Goal: Transaction & Acquisition: Purchase product/service

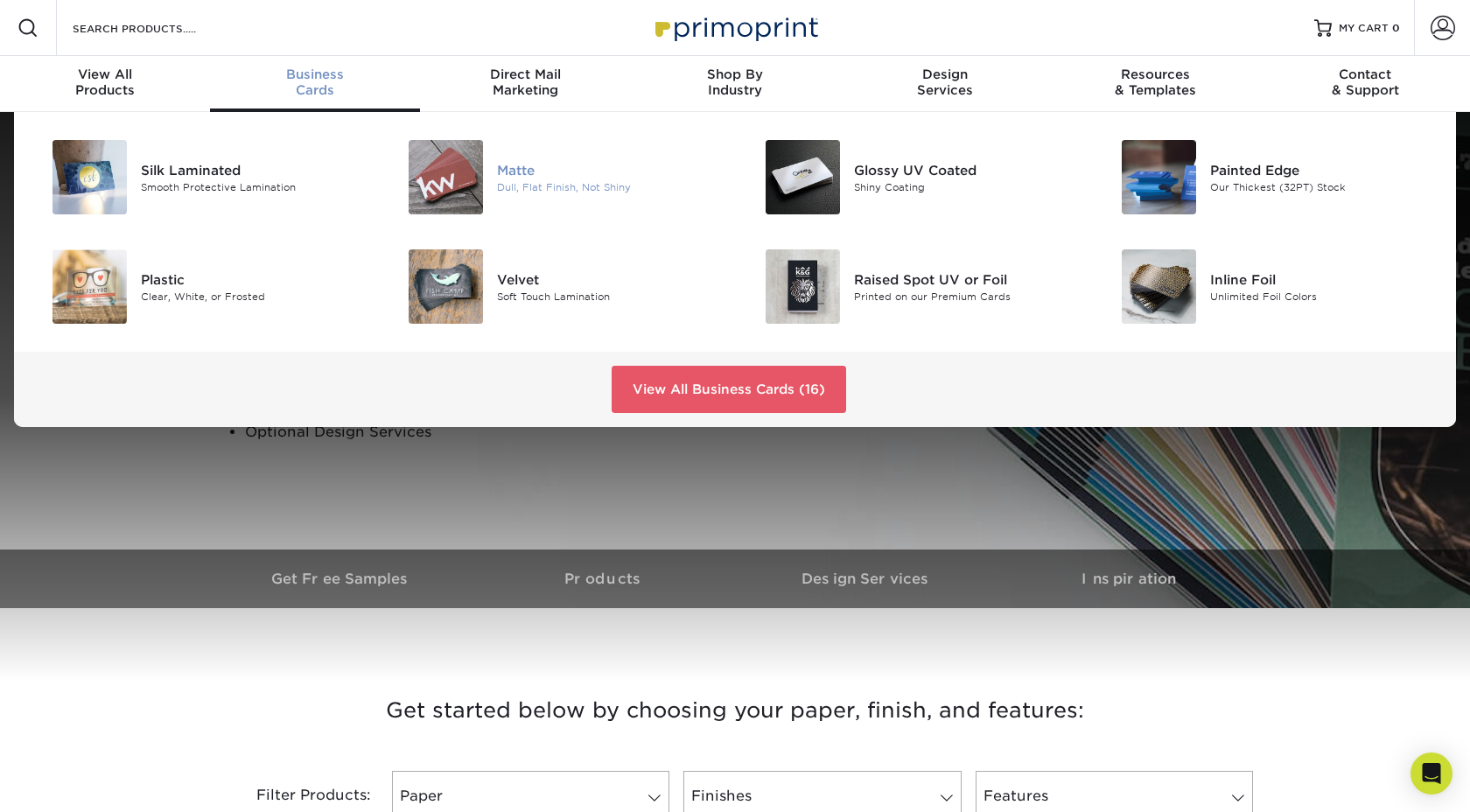
click at [510, 164] on div "Matte" at bounding box center [609, 169] width 225 height 19
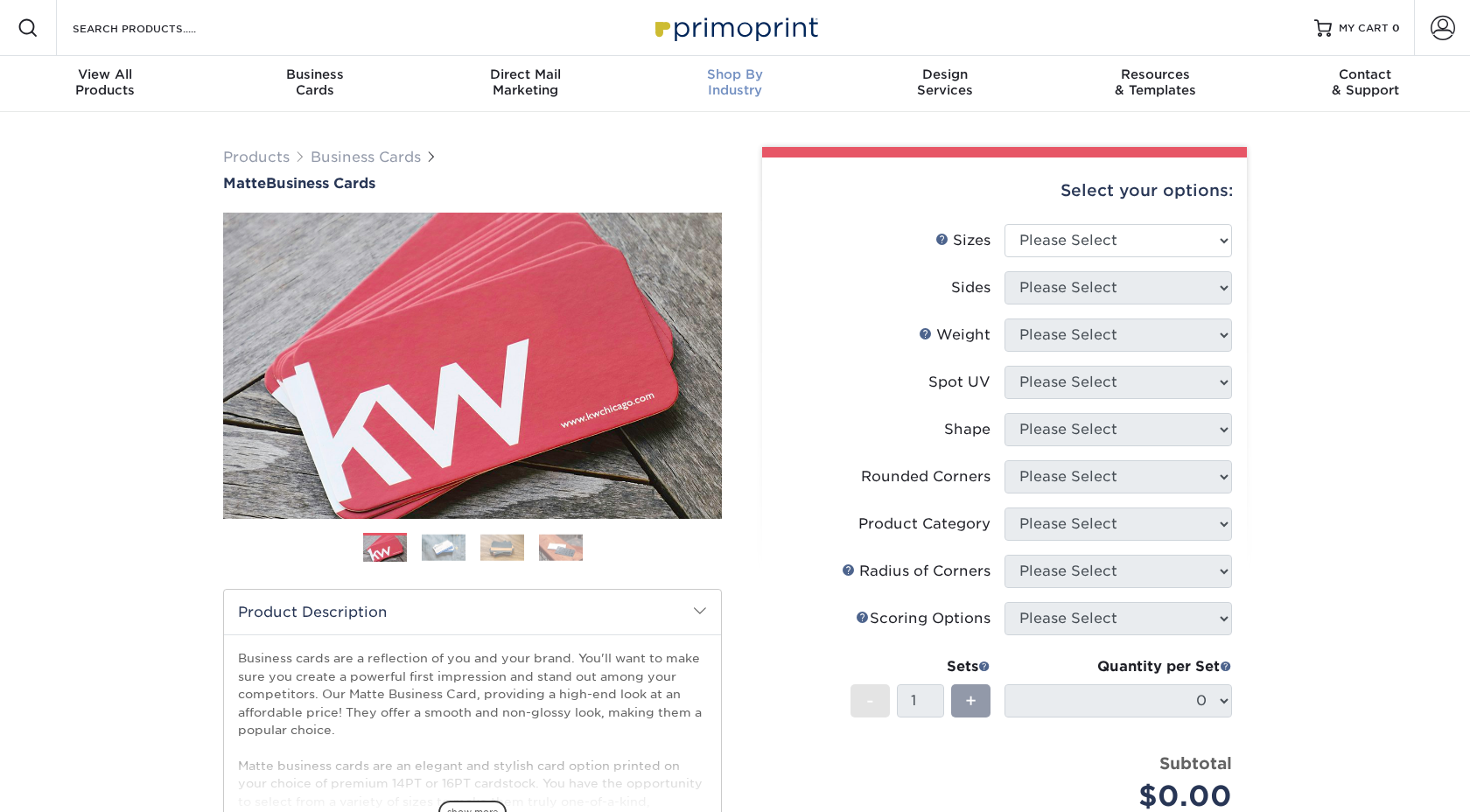
click at [774, 79] on span "Shop By" at bounding box center [735, 74] width 210 height 15
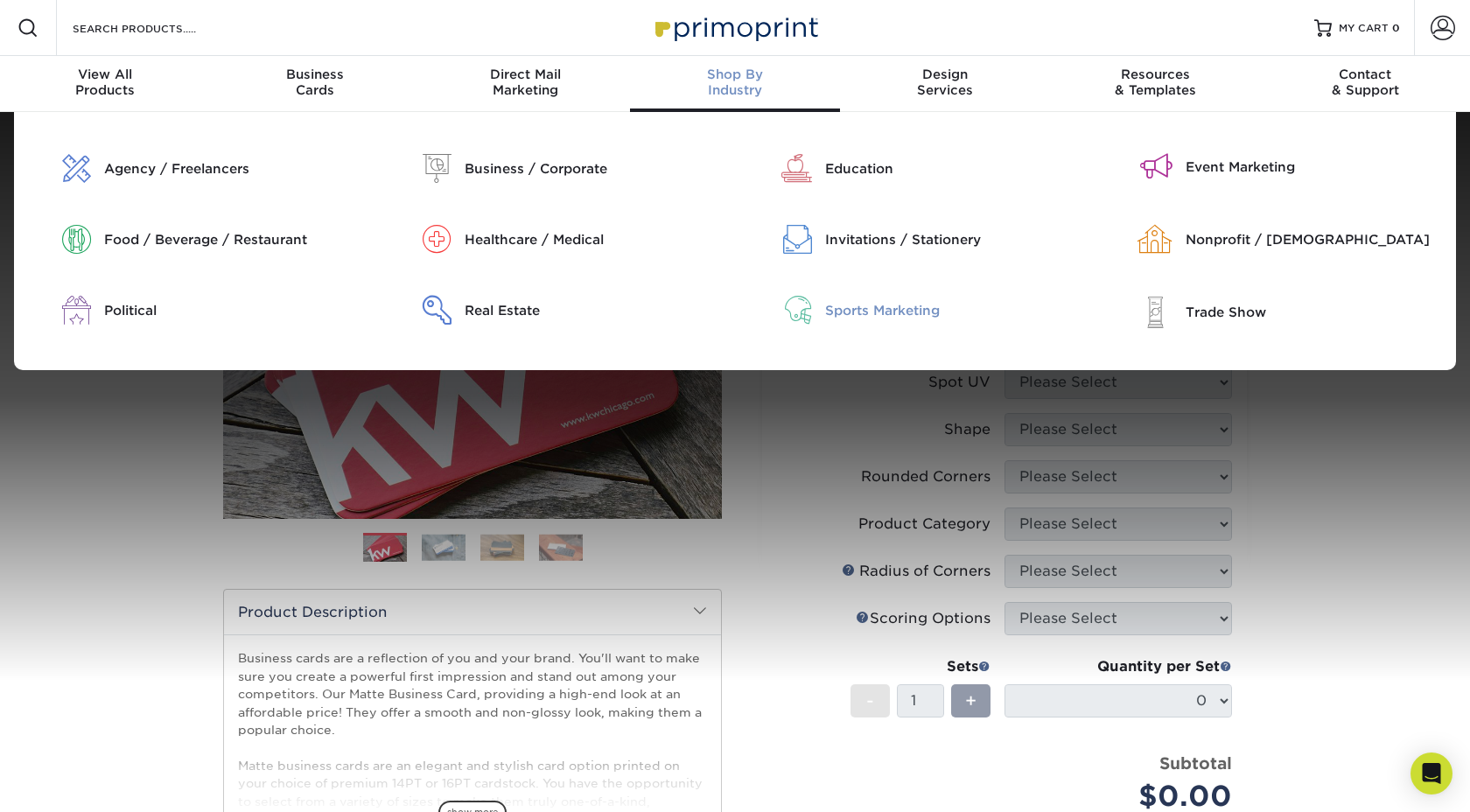
click at [957, 310] on div "Sports Marketing" at bounding box center [954, 310] width 257 height 19
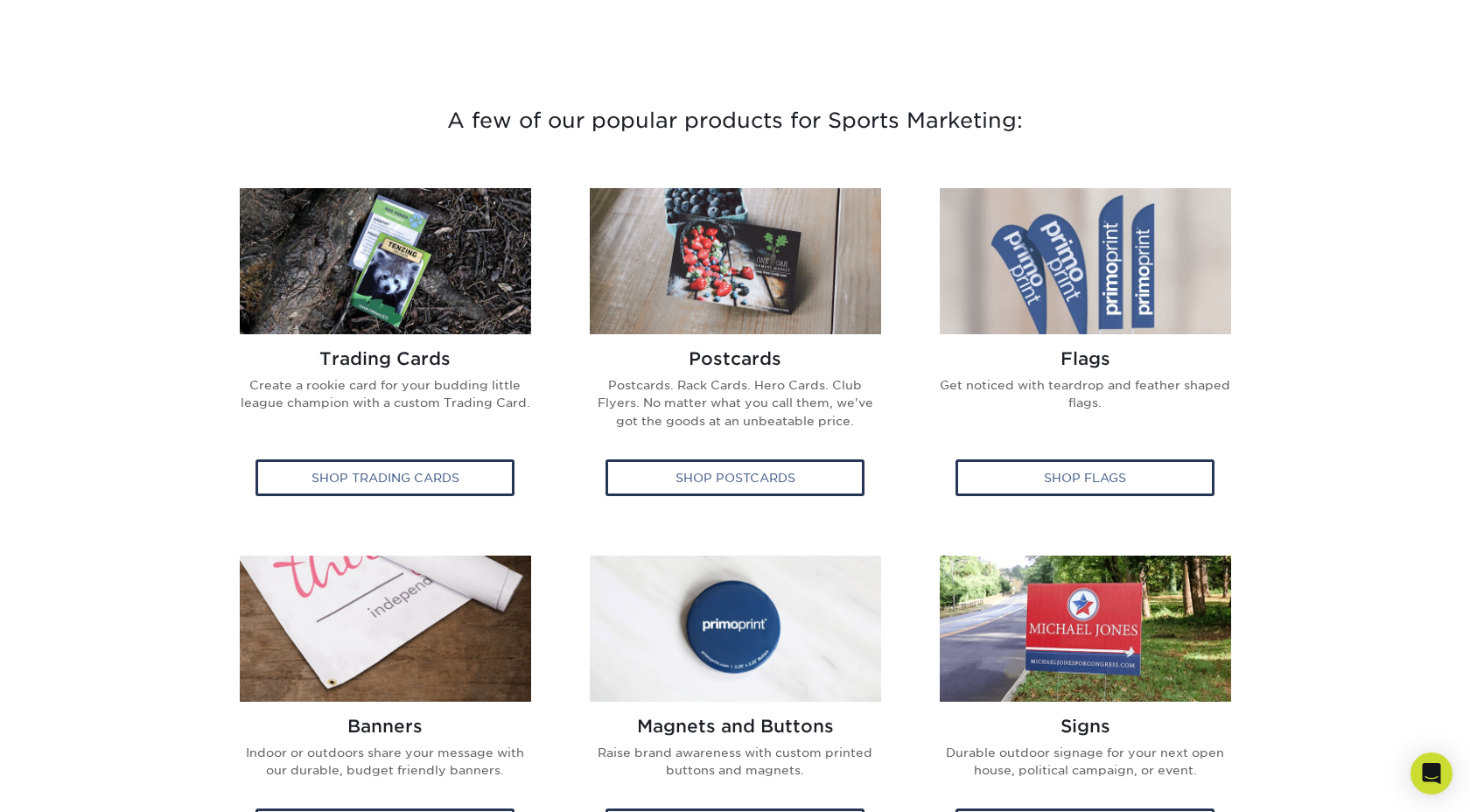
scroll to position [586, 0]
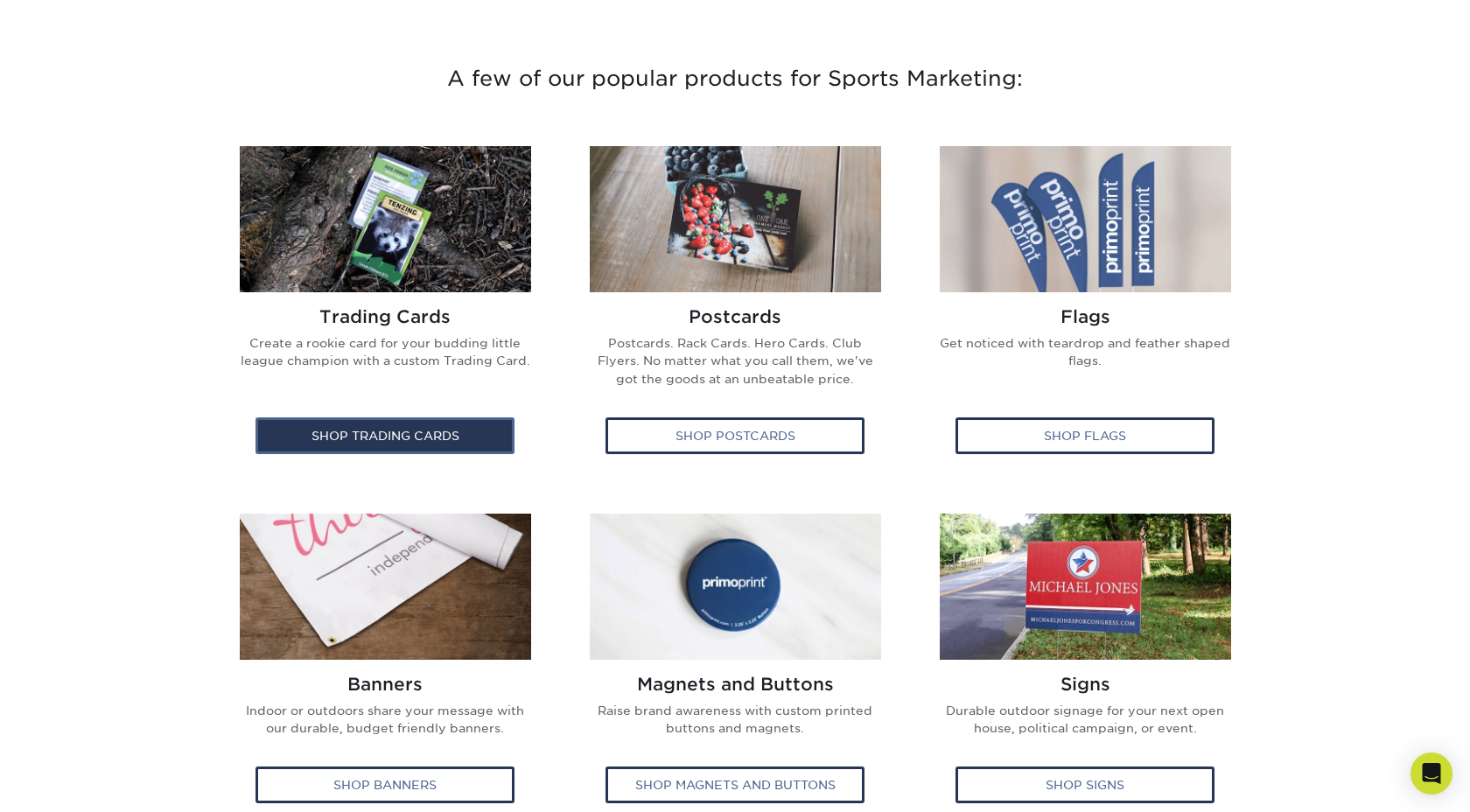
click at [492, 449] on div "Shop Trading Cards" at bounding box center [385, 435] width 259 height 36
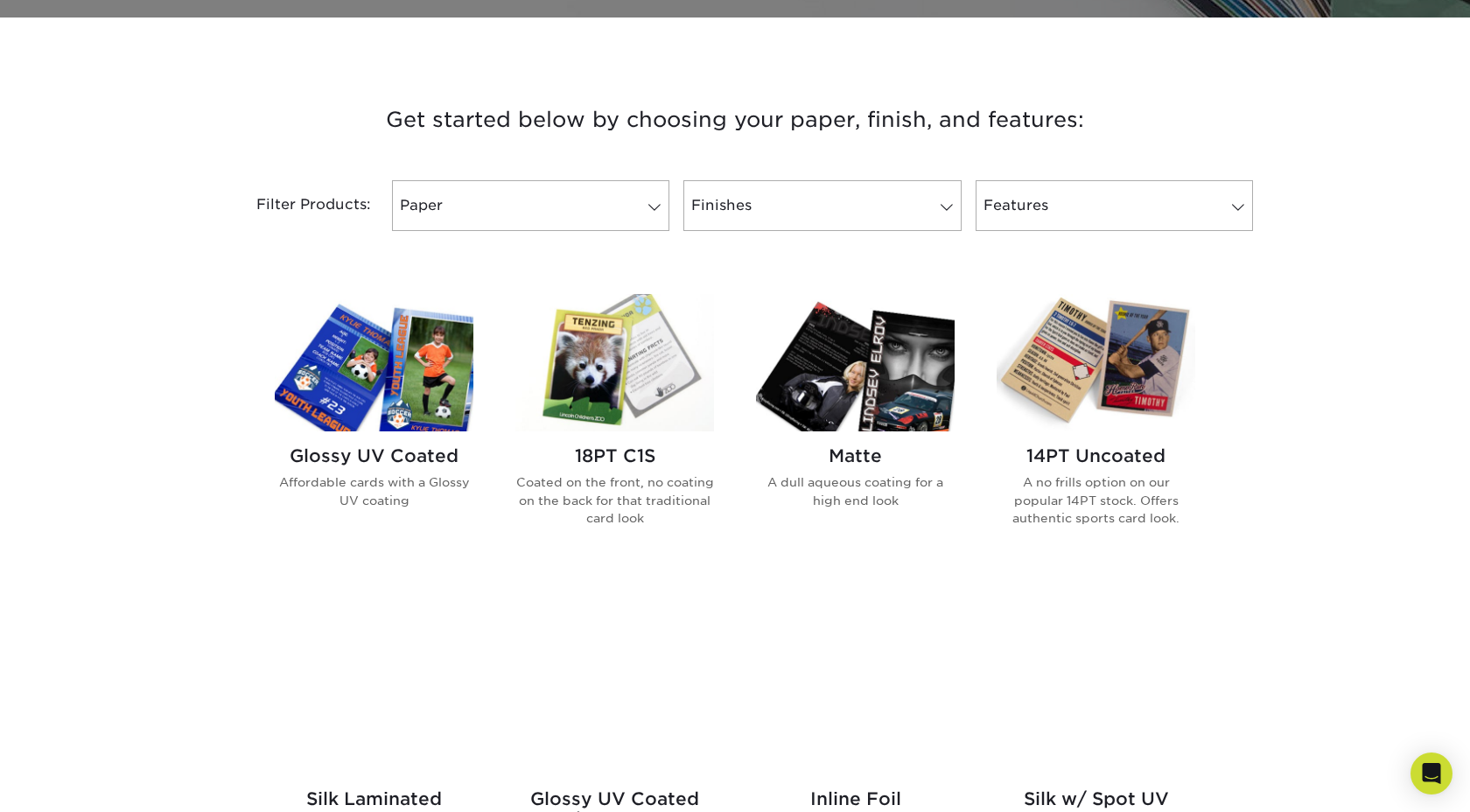
scroll to position [650, 0]
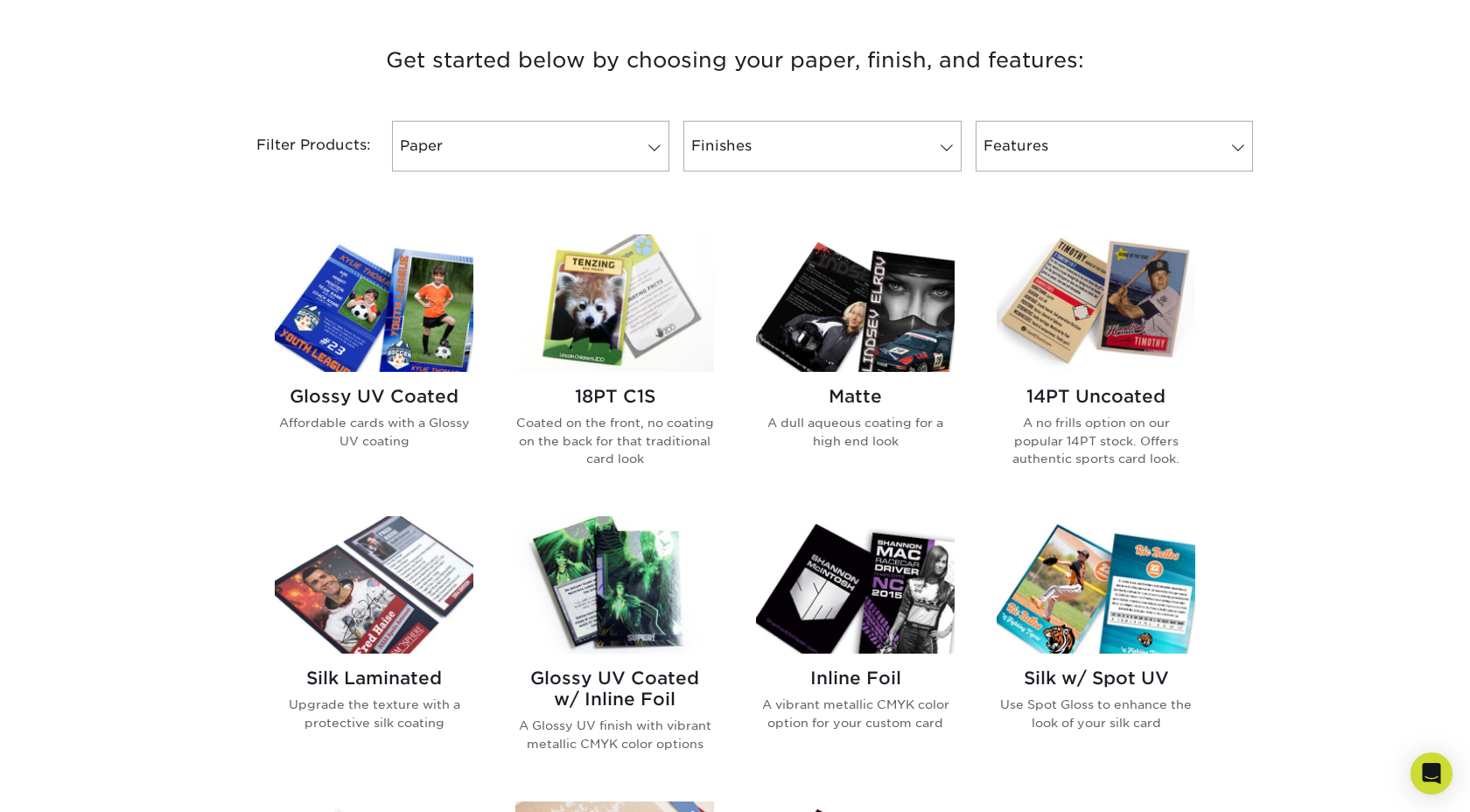
click at [445, 337] on img at bounding box center [374, 303] width 199 height 137
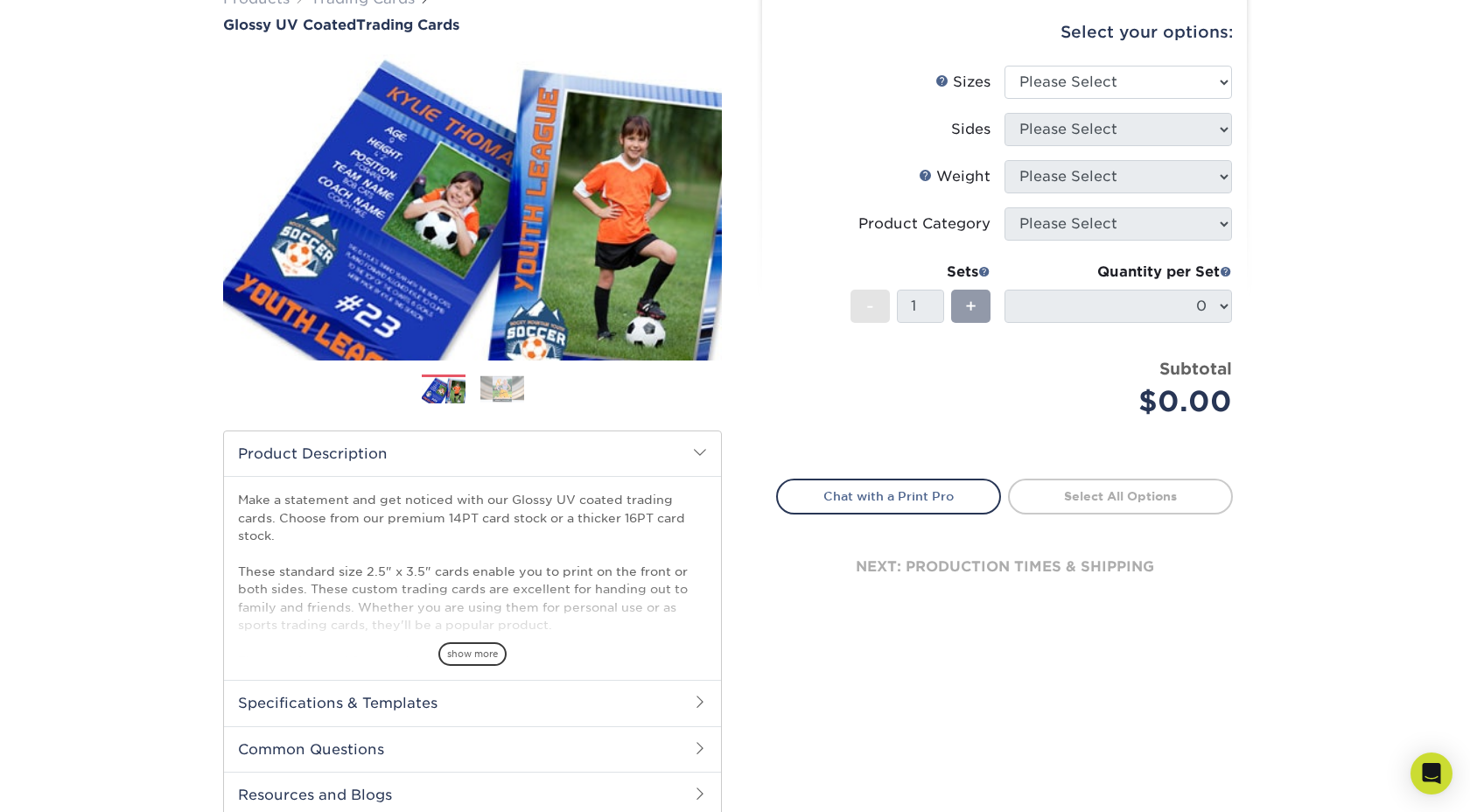
scroll to position [299, 0]
